Goal: Book appointment/travel/reservation

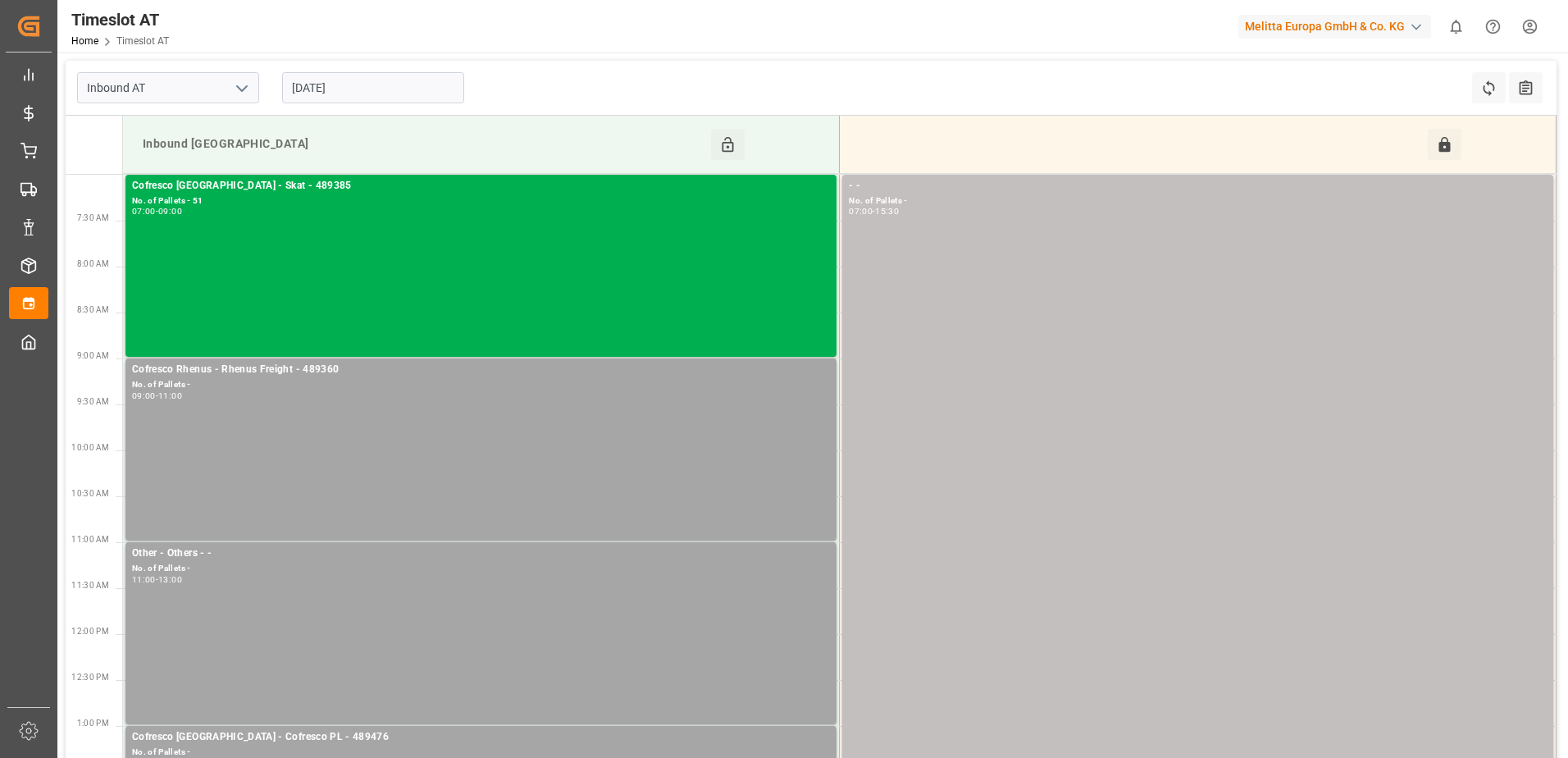
click at [358, 88] on input "[DATE]" at bounding box center [373, 87] width 182 height 31
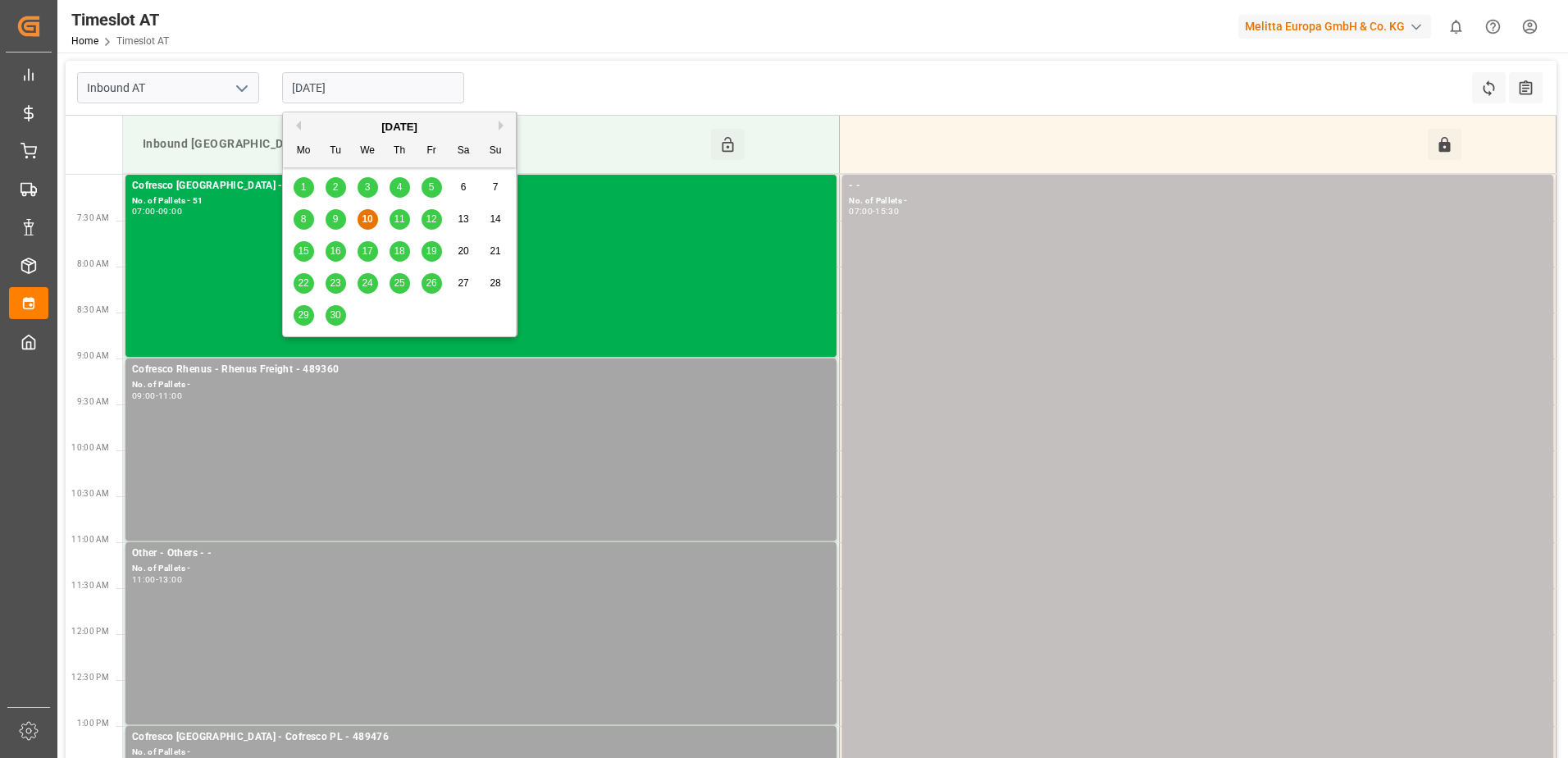
click at [403, 216] on span "11" at bounding box center [399, 219] width 11 height 11
type input "[DATE]"
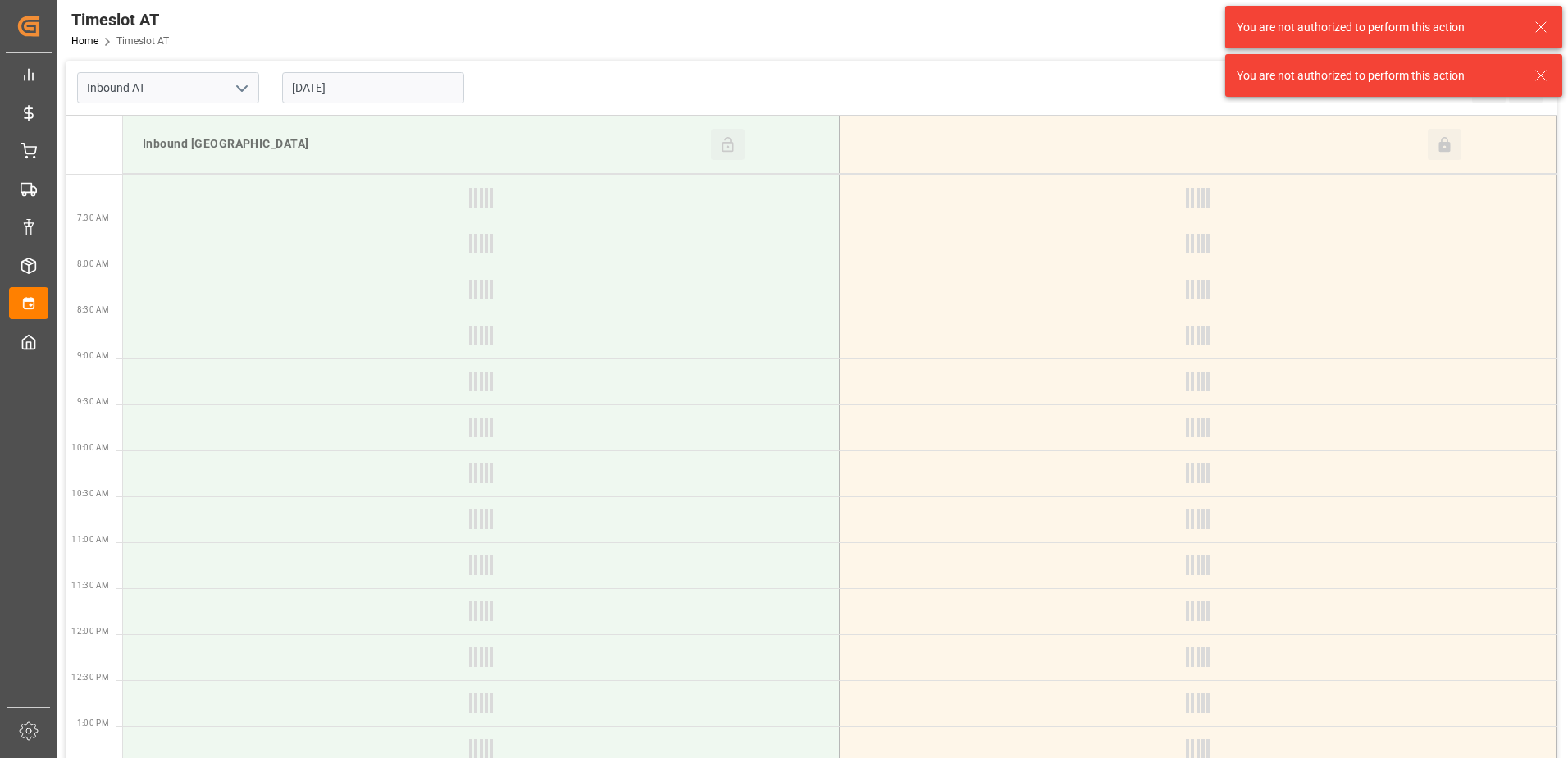
click at [1544, 23] on icon at bounding box center [1542, 27] width 19 height 19
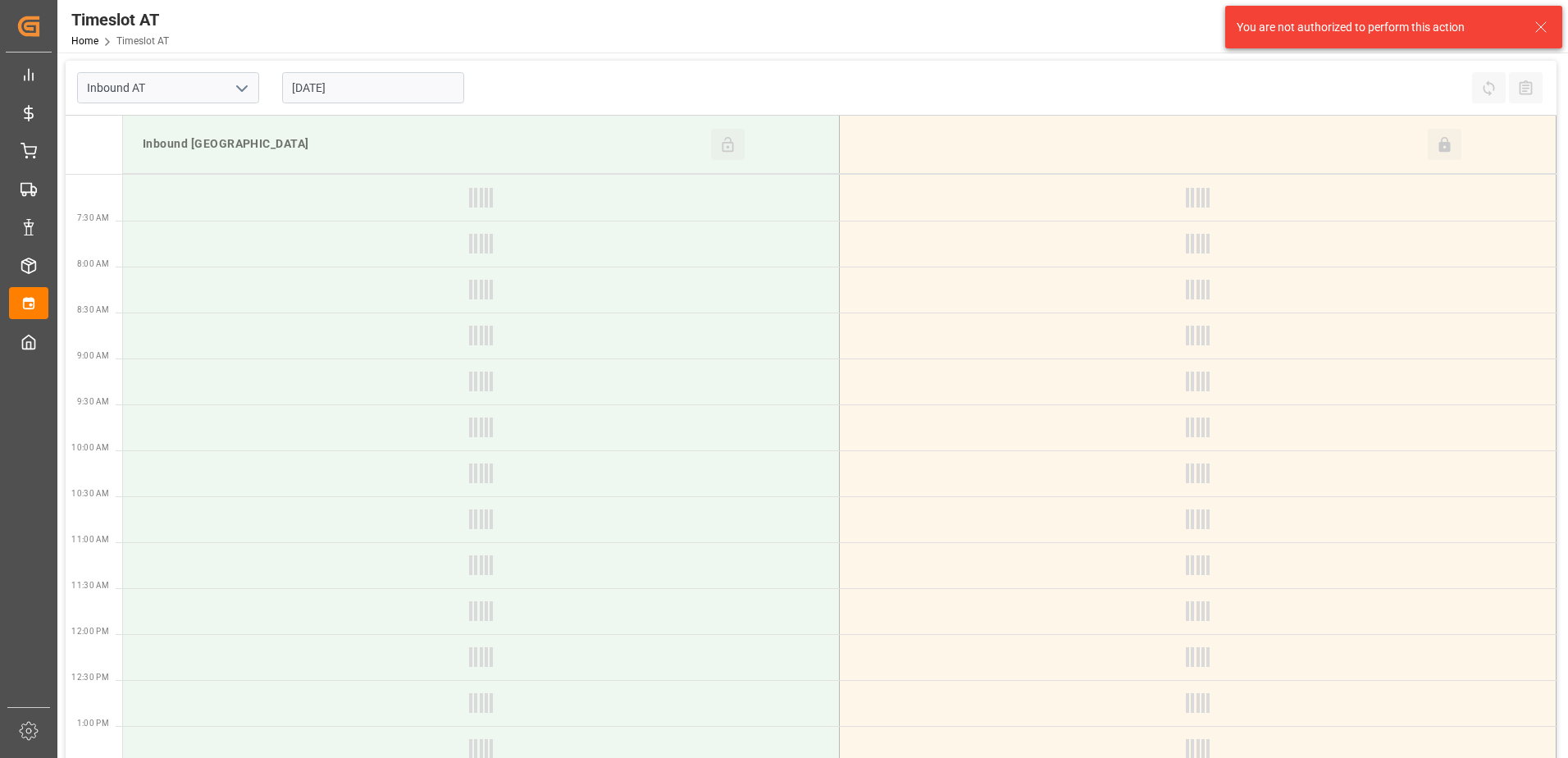
click at [1542, 20] on icon at bounding box center [1542, 27] width 19 height 19
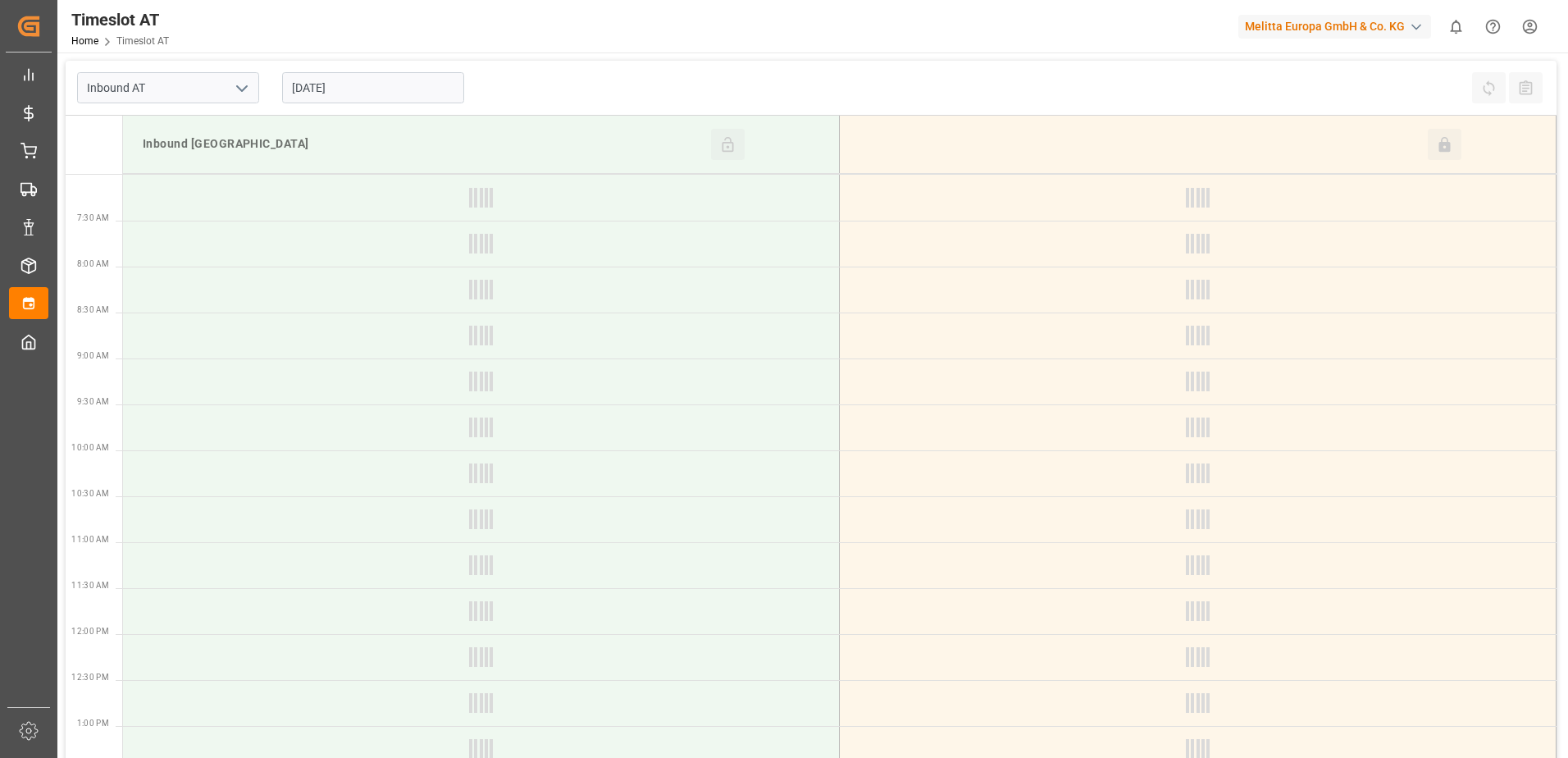
click at [1163, 42] on div "Timeslot AT Home Timeslot AT Melitta Europa GmbH & Co. KG 0 Notifications Only …" at bounding box center [807, 26] width 1522 height 52
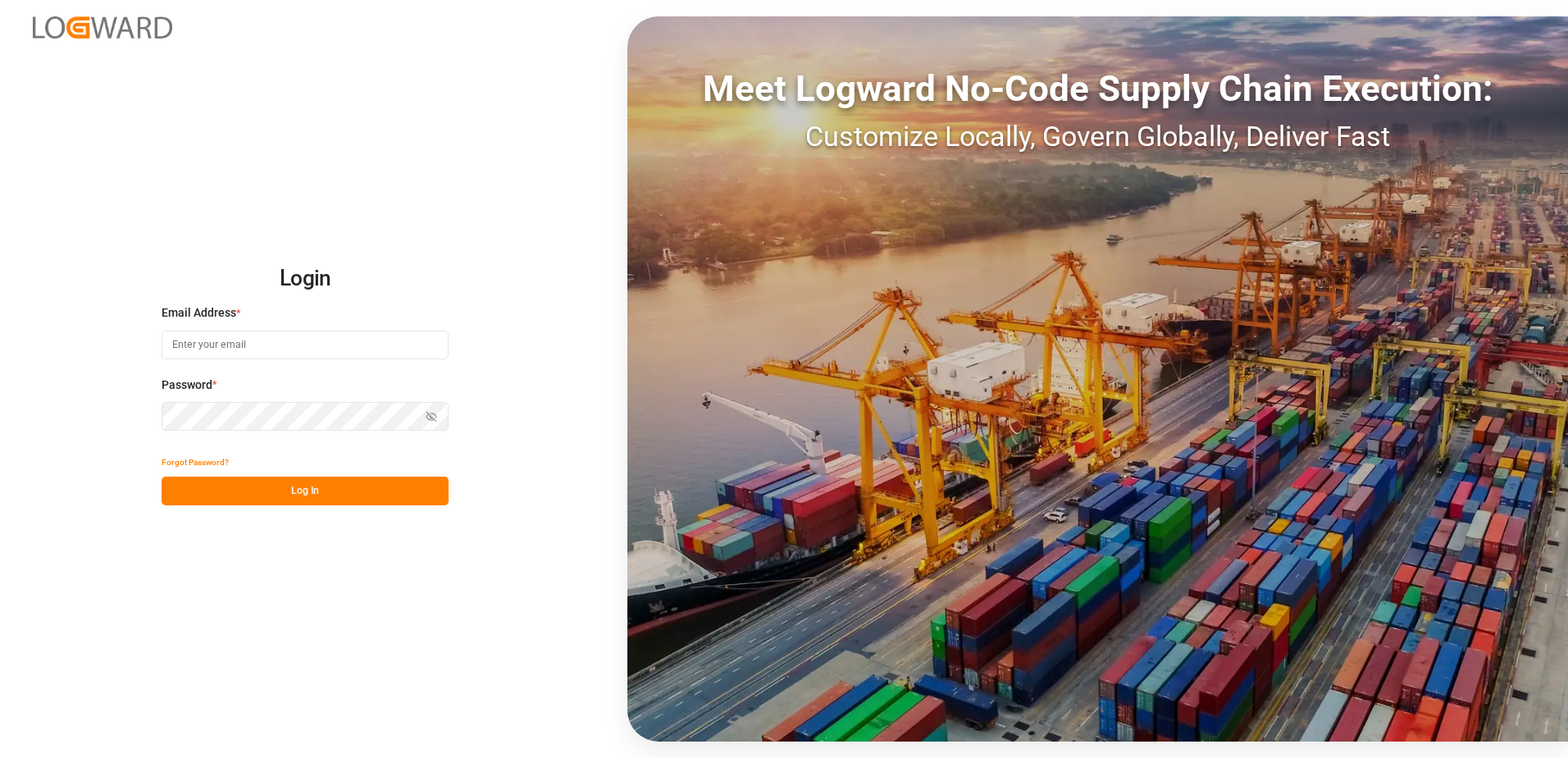
type input "[PERSON_NAME][EMAIL_ADDRESS][PERSON_NAME][DOMAIN_NAME]"
click at [355, 496] on button "Log In" at bounding box center [305, 491] width 287 height 29
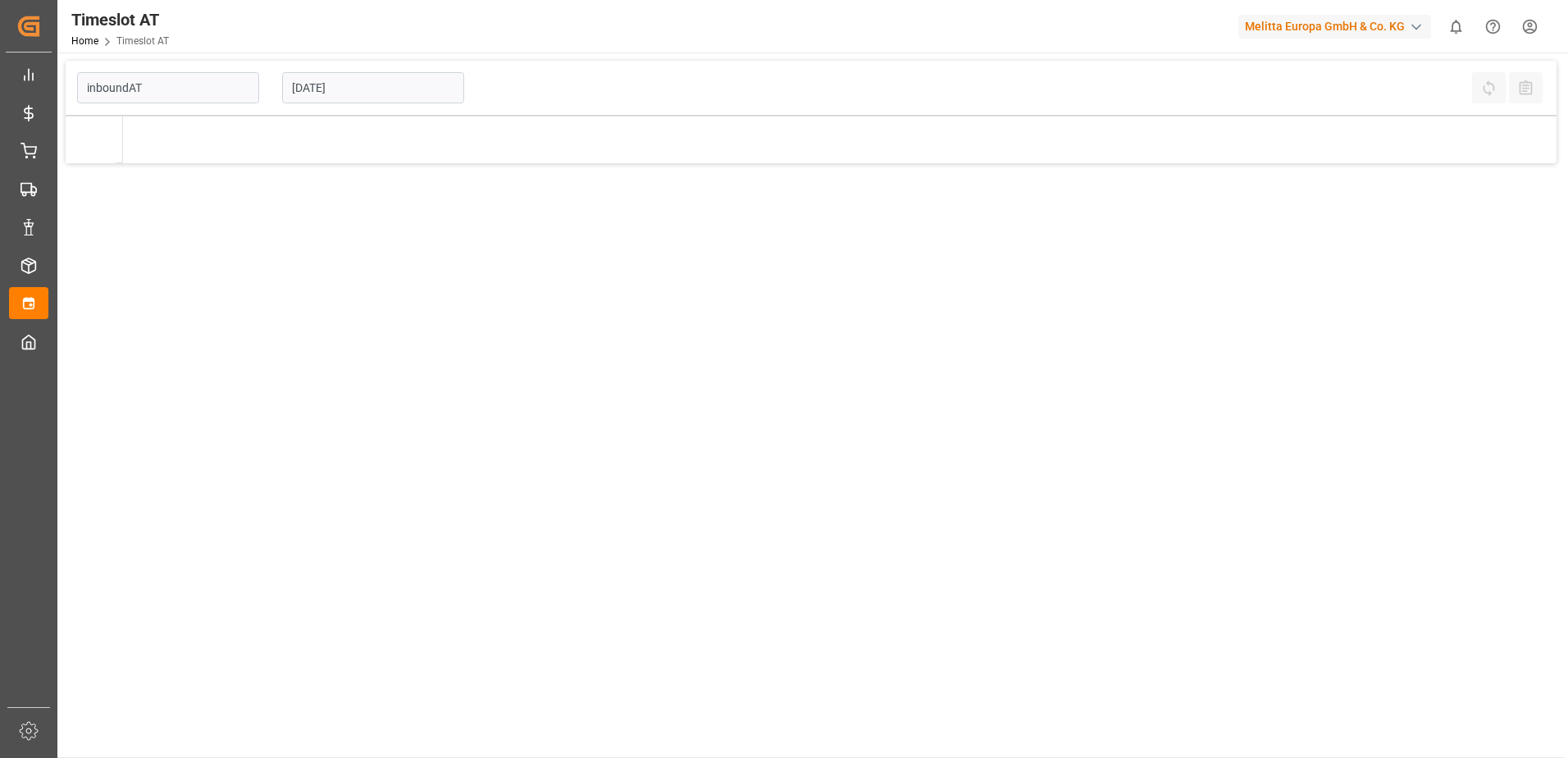
type input "Inbound AT"
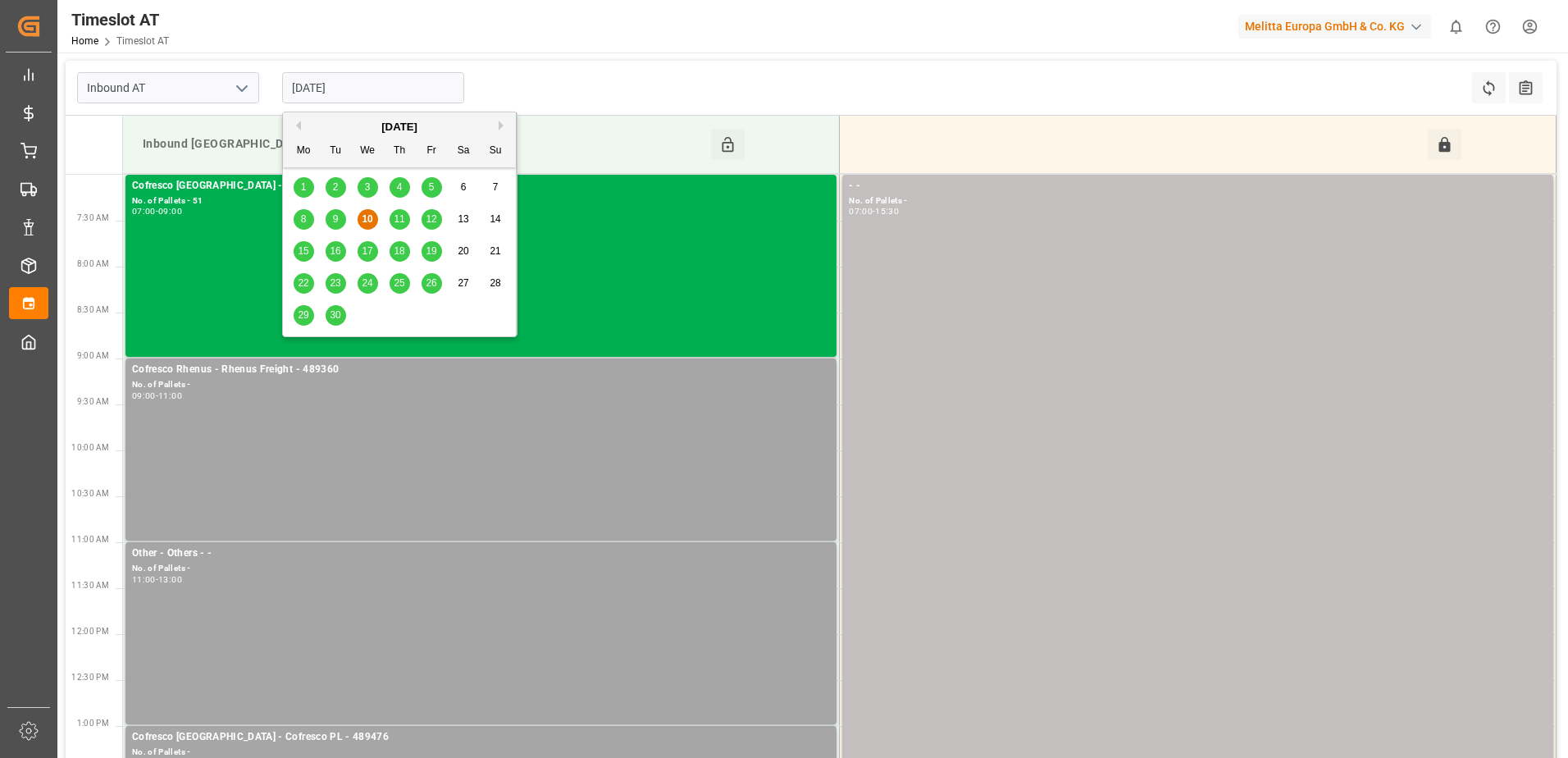
click at [360, 84] on input "10-09-2025" at bounding box center [373, 87] width 182 height 31
click at [399, 215] on span "11" at bounding box center [399, 219] width 11 height 11
type input "11-09-2025"
